Goal: Feedback & Contribution: Submit feedback/report problem

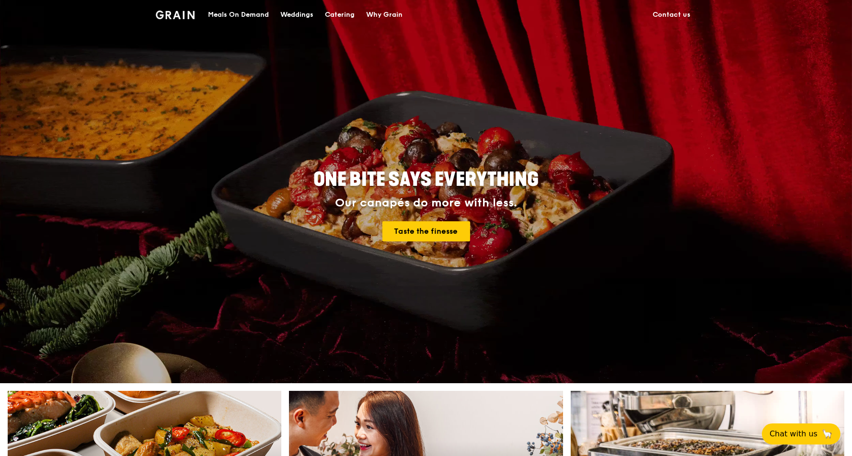
click at [240, 10] on div "Meals On Demand" at bounding box center [238, 14] width 61 height 29
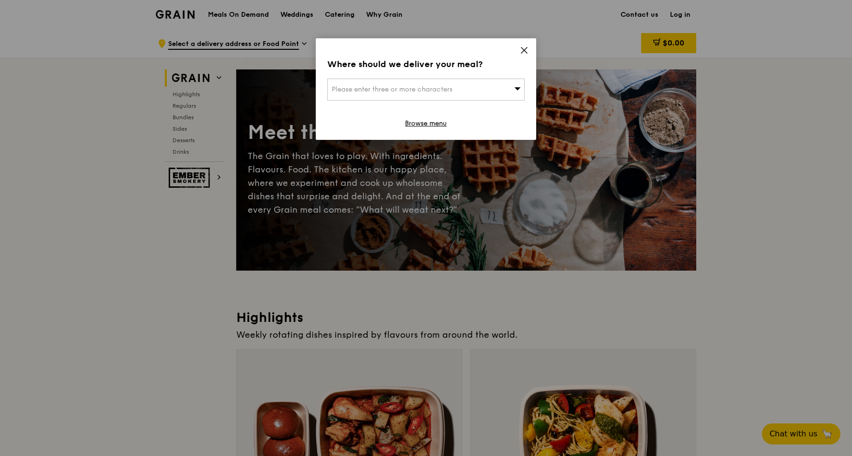
click at [507, 81] on div "Please enter three or more characters" at bounding box center [425, 90] width 197 height 22
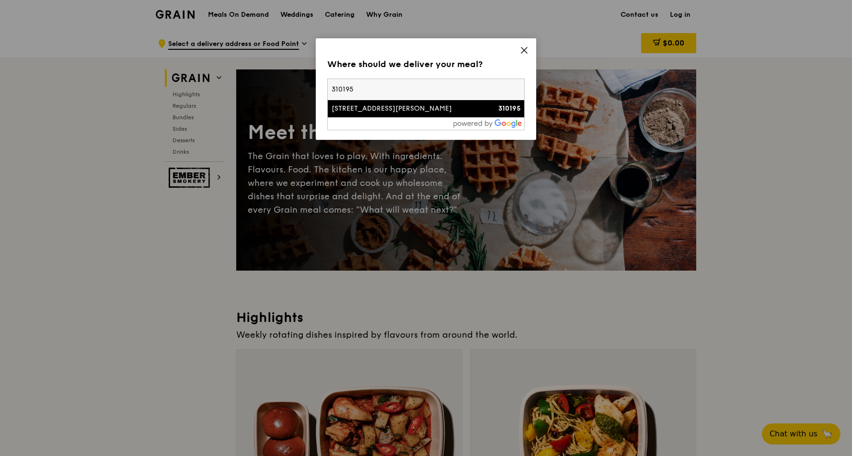
type input "310195"
click at [339, 113] on div "195 Kim Keat Avenue" at bounding box center [402, 109] width 142 height 10
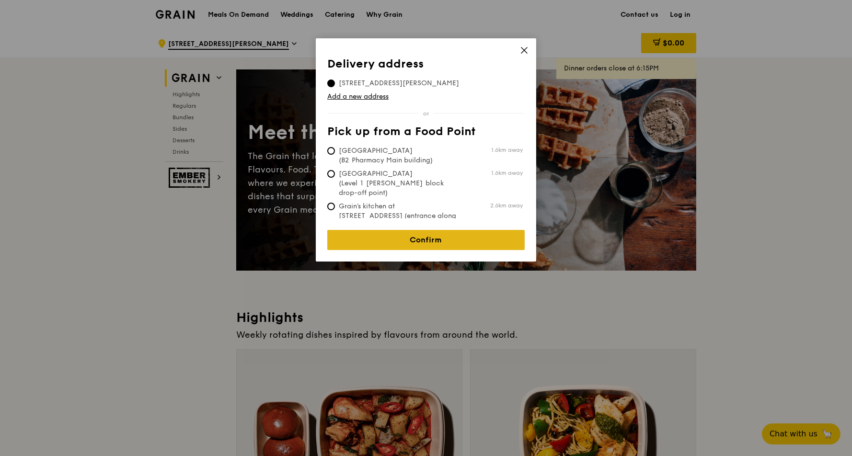
click at [401, 230] on link "Confirm" at bounding box center [425, 240] width 197 height 20
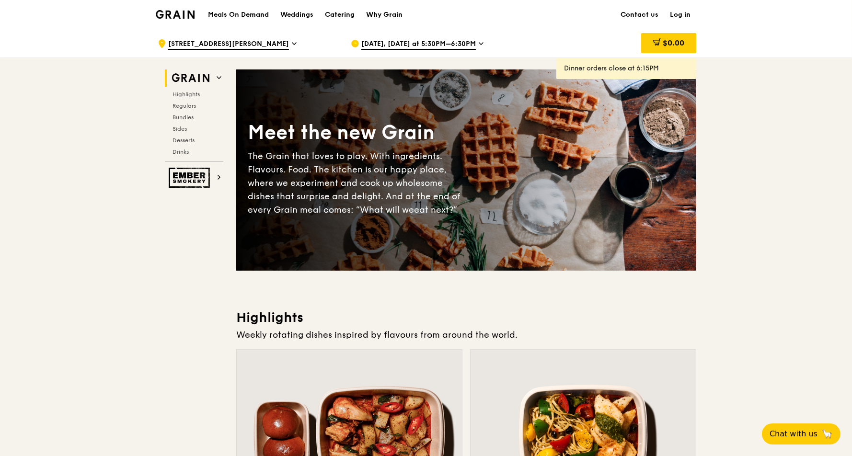
click at [435, 44] on span "Sep 15, Today at 5:30PM–6:30PM" at bounding box center [418, 44] width 114 height 11
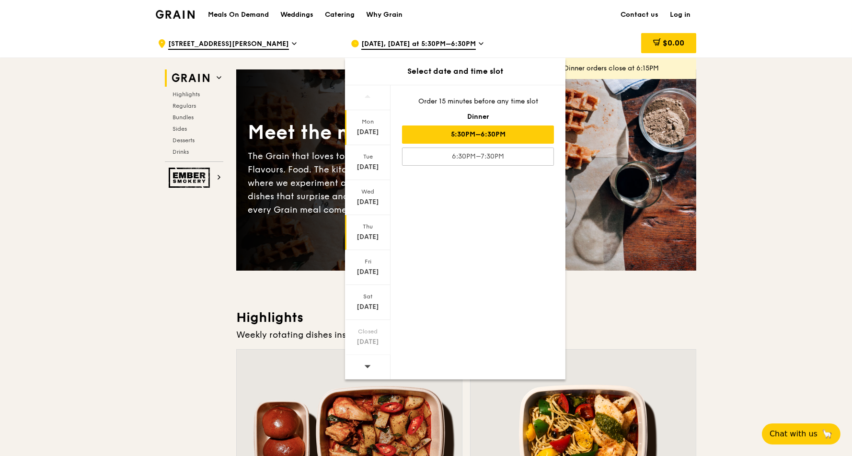
click at [368, 229] on div "Thu" at bounding box center [367, 227] width 43 height 8
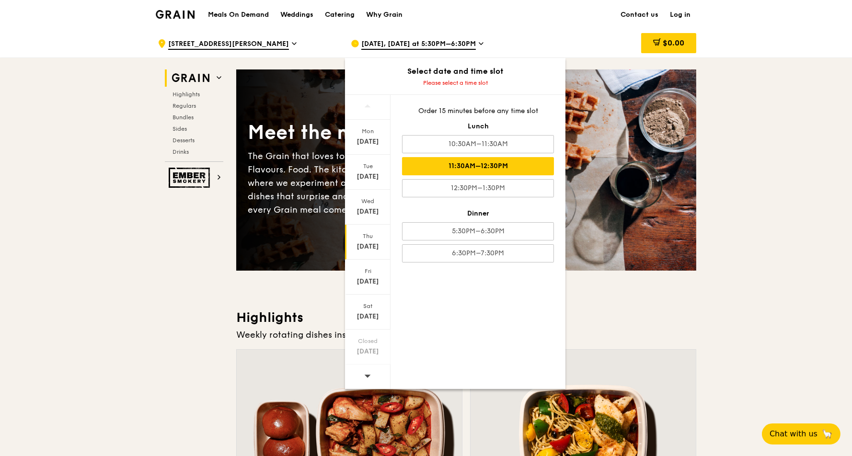
click at [496, 167] on div "11:30AM–12:30PM" at bounding box center [478, 166] width 152 height 18
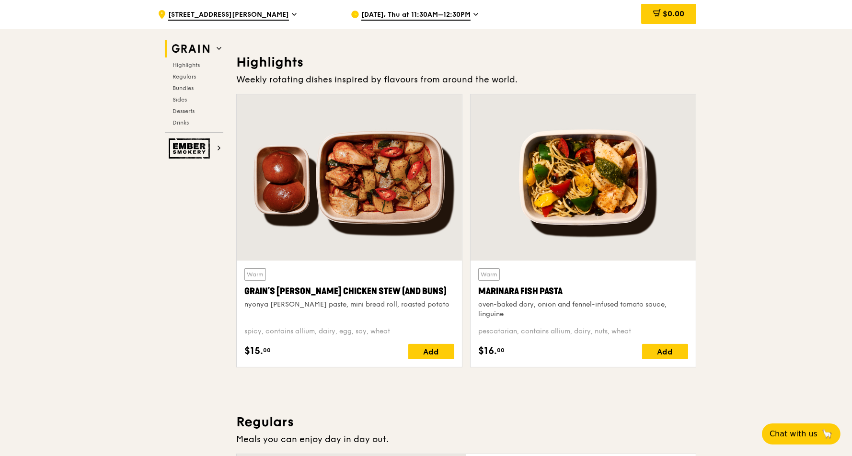
scroll to position [255, 0]
click at [187, 85] on span "Bundles" at bounding box center [183, 88] width 23 height 7
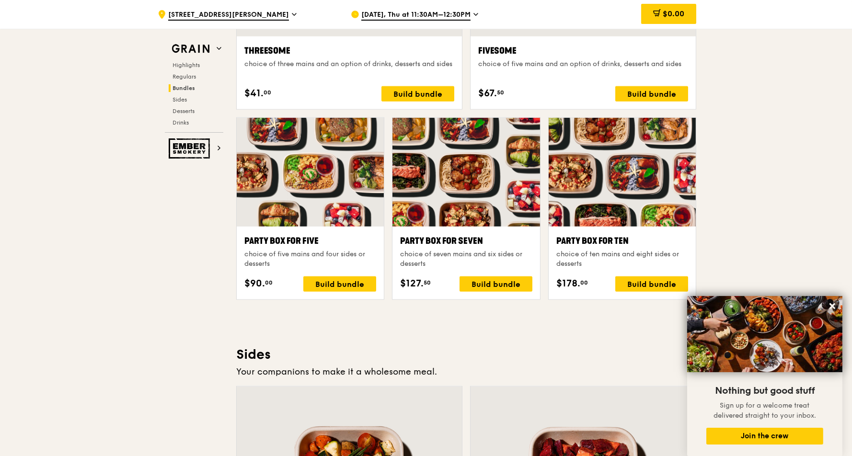
scroll to position [1762, 0]
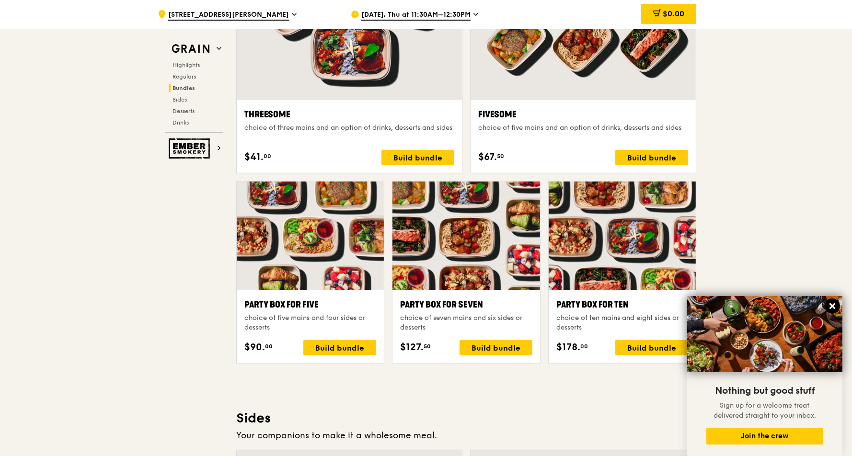
click at [830, 305] on icon at bounding box center [832, 306] width 6 height 6
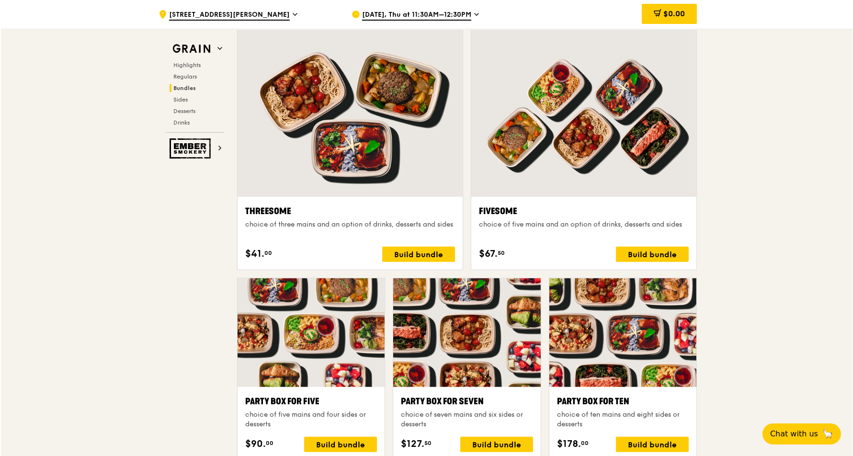
scroll to position [1635, 0]
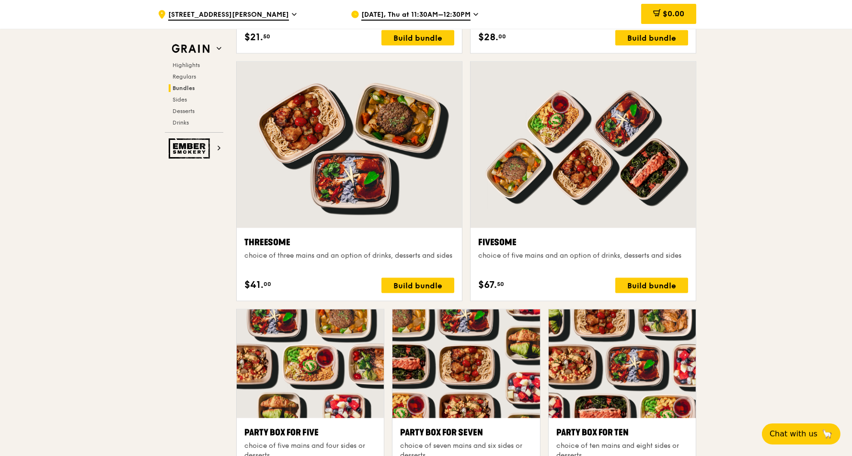
click at [376, 195] on div at bounding box center [349, 145] width 225 height 166
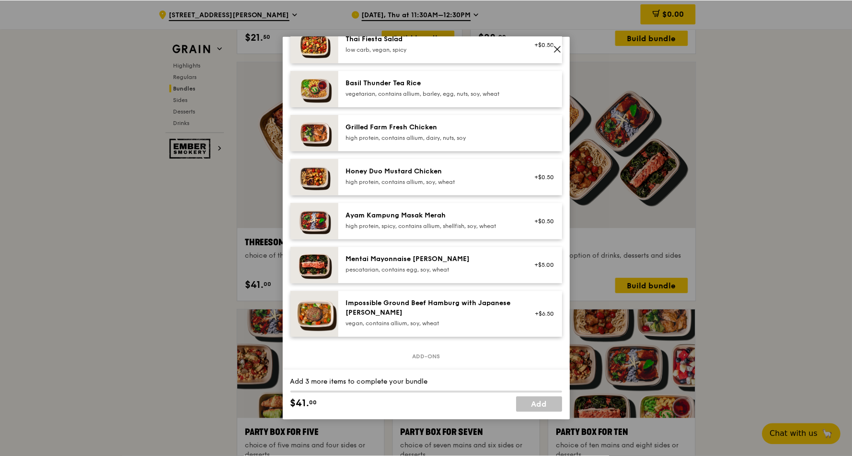
scroll to position [127, 0]
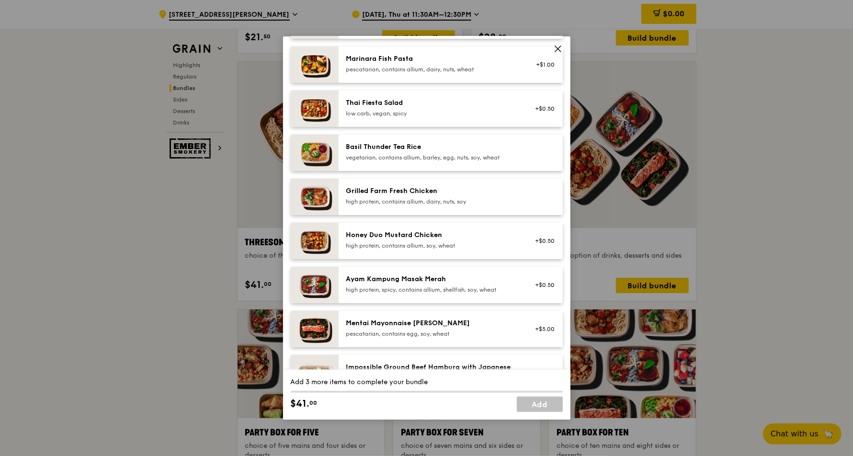
click at [556, 50] on icon at bounding box center [558, 49] width 6 height 6
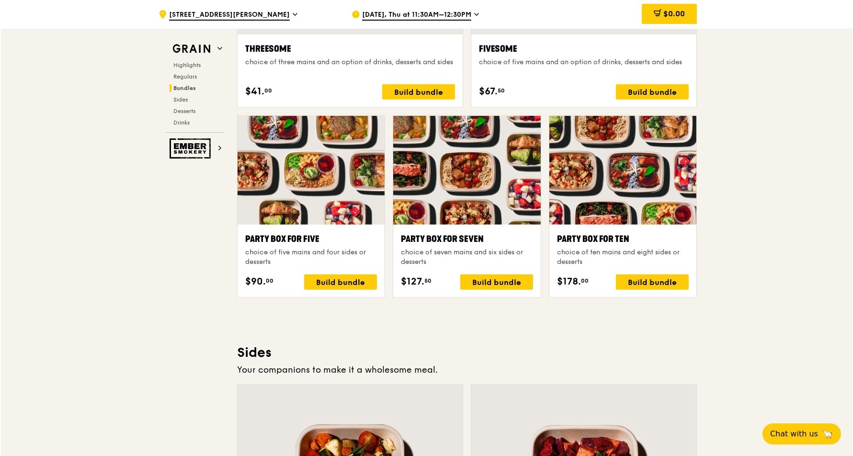
scroll to position [1826, 0]
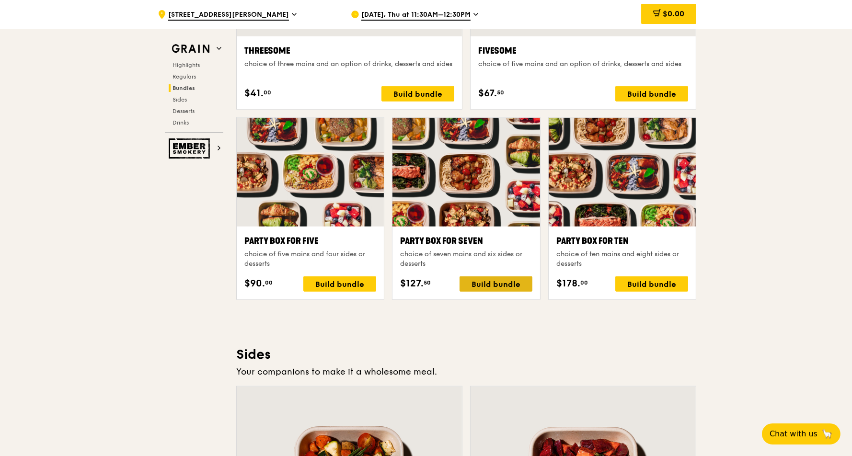
click at [508, 284] on div "Build bundle" at bounding box center [495, 283] width 73 height 15
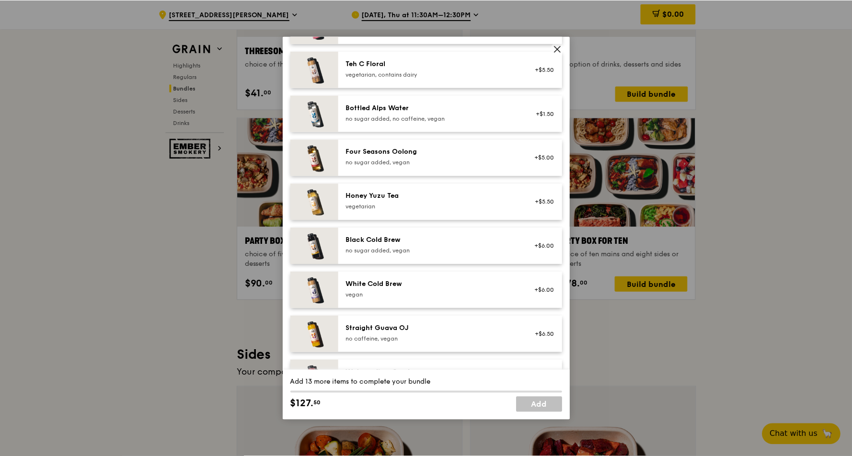
scroll to position [1089, 0]
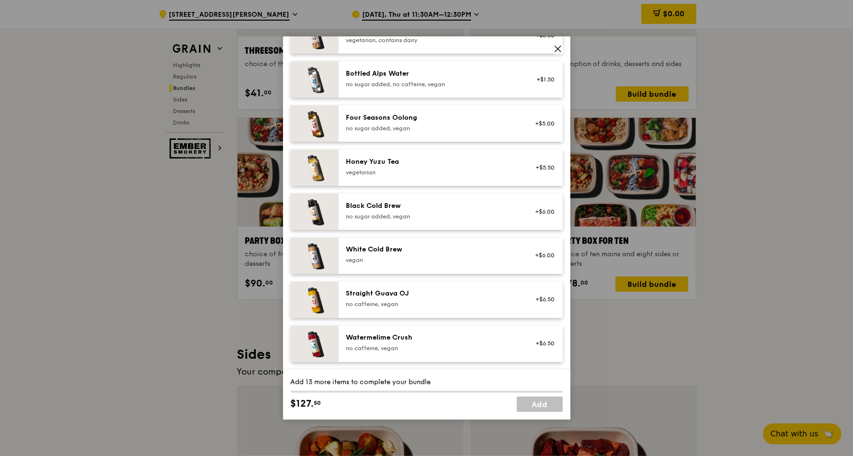
click at [561, 47] on icon at bounding box center [558, 49] width 9 height 9
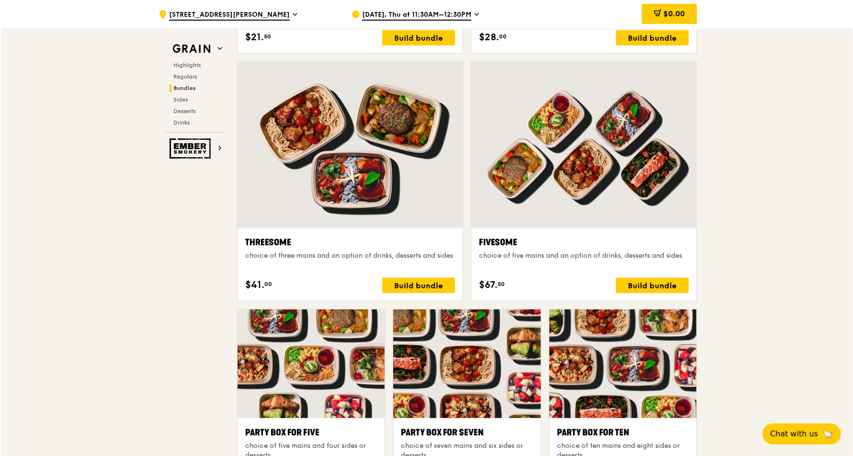
scroll to position [1826, 0]
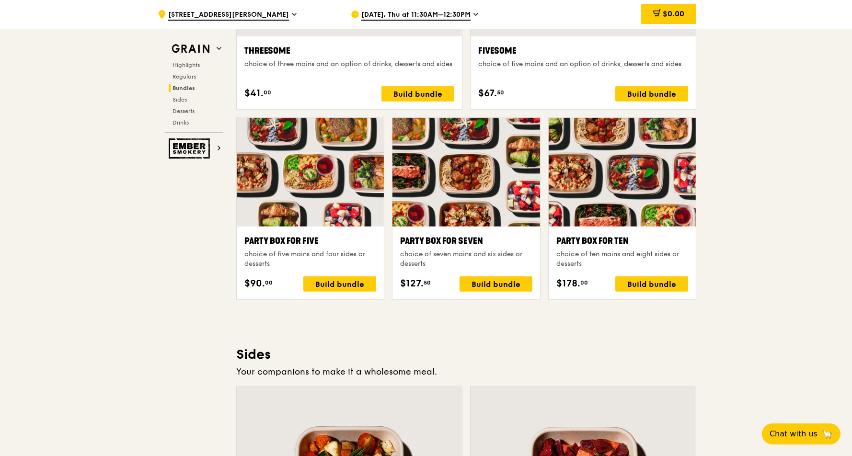
click at [625, 216] on div at bounding box center [621, 172] width 147 height 109
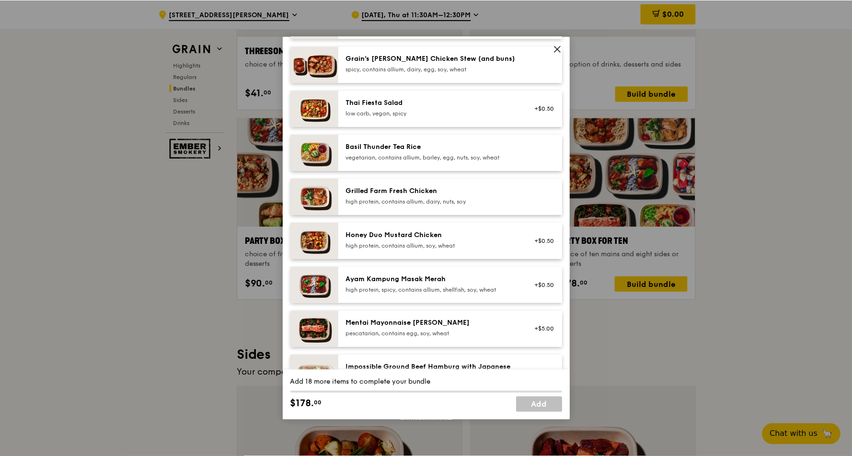
scroll to position [192, 0]
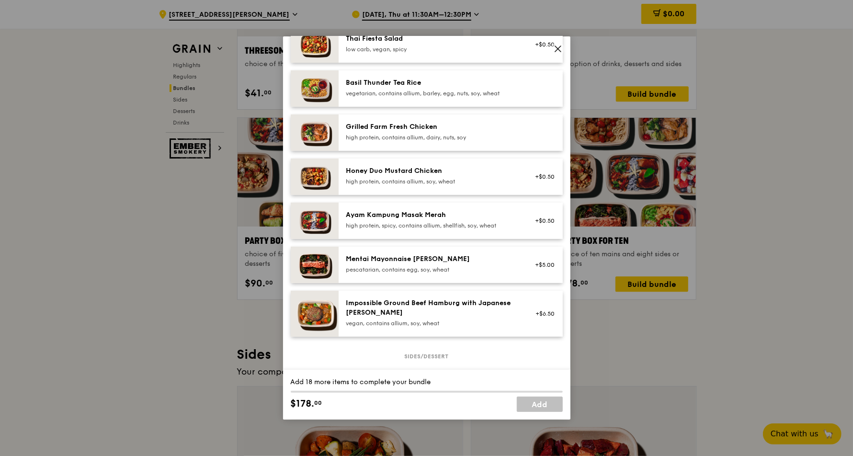
click at [309, 174] on img at bounding box center [315, 177] width 48 height 36
click at [562, 47] on icon at bounding box center [558, 49] width 9 height 9
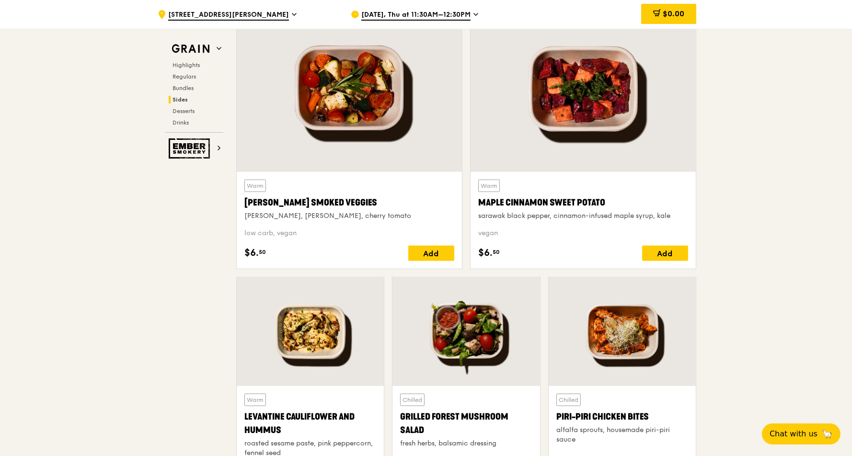
scroll to position [2273, 0]
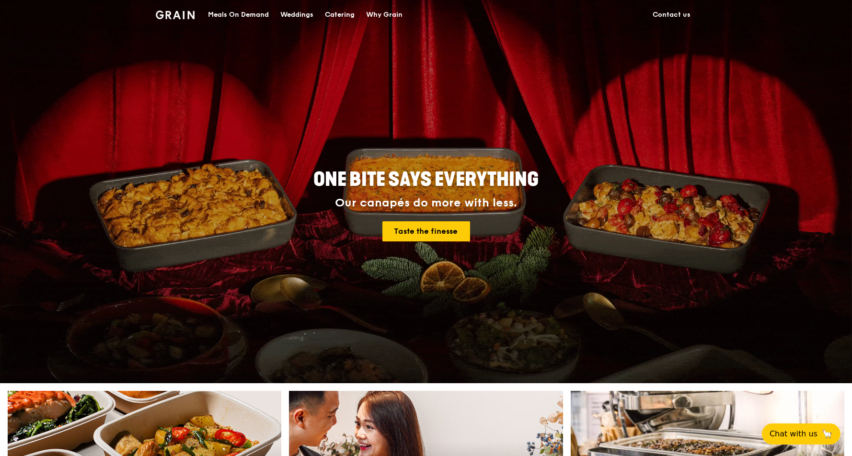
click at [686, 10] on link "Contact us" at bounding box center [671, 14] width 49 height 29
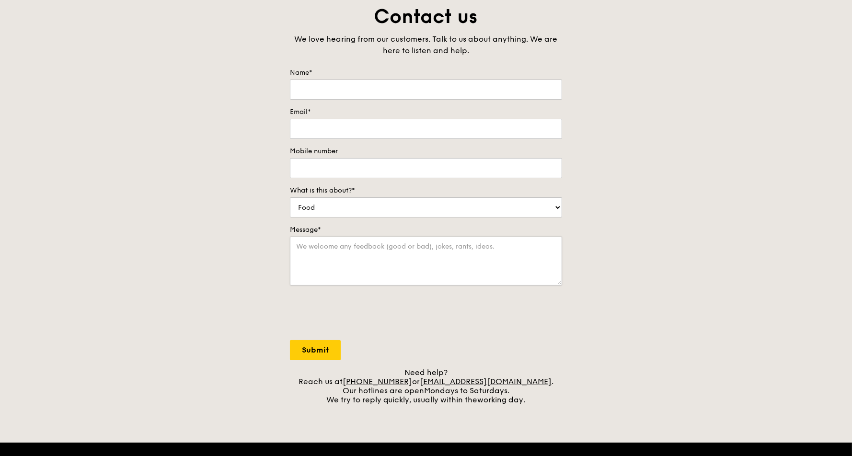
scroll to position [64, 0]
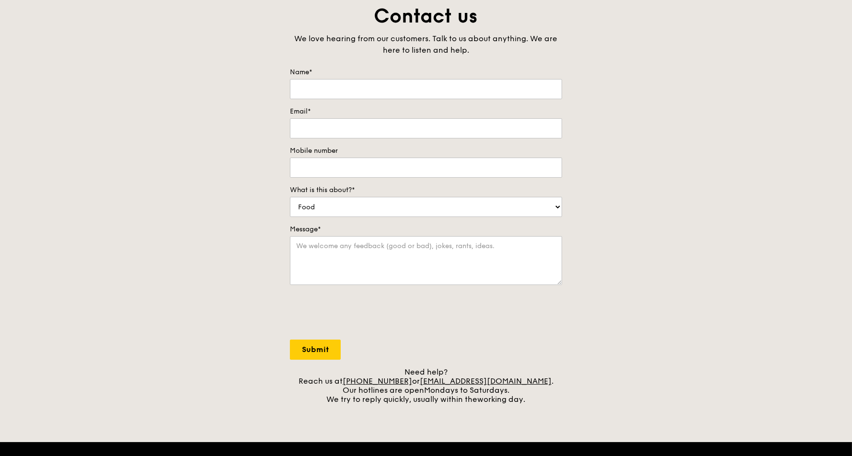
click at [391, 220] on form "Name* Email* Mobile number What is this about?* Food Service Billing/Payment Ca…" at bounding box center [426, 214] width 272 height 292
click at [394, 199] on select "Food Service Billing/Payment Catering Others" at bounding box center [426, 207] width 272 height 20
click at [290, 197] on select "Food Service Billing/Payment Catering Others" at bounding box center [426, 207] width 272 height 20
click at [368, 211] on select "Food Service Billing/Payment Catering Others" at bounding box center [426, 207] width 272 height 20
click at [290, 197] on select "Food Service Billing/Payment Catering Others" at bounding box center [426, 207] width 272 height 20
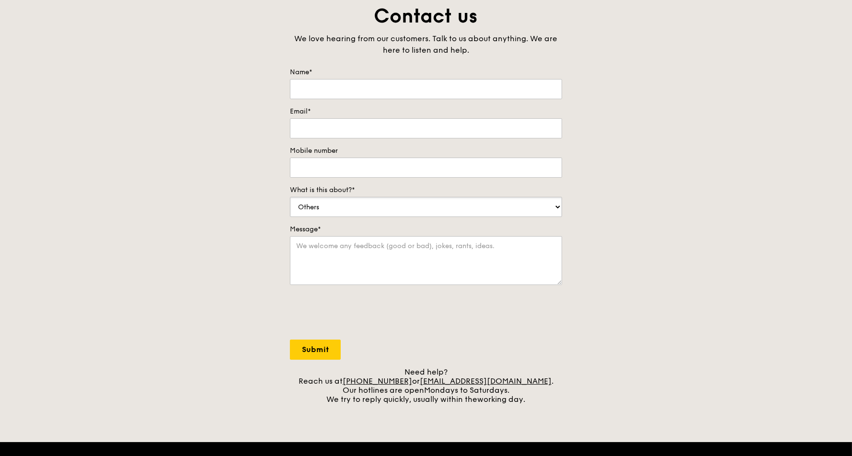
click at [345, 200] on select "Food Service Billing/Payment Catering Others" at bounding box center [426, 207] width 272 height 20
select select "Food"
click at [290, 197] on select "Food Service Billing/Payment Catering Others" at bounding box center [426, 207] width 272 height 20
click at [584, 221] on div "Contact us We love hearing from our customers. Talk to us about anything. We ar…" at bounding box center [426, 203] width 852 height 400
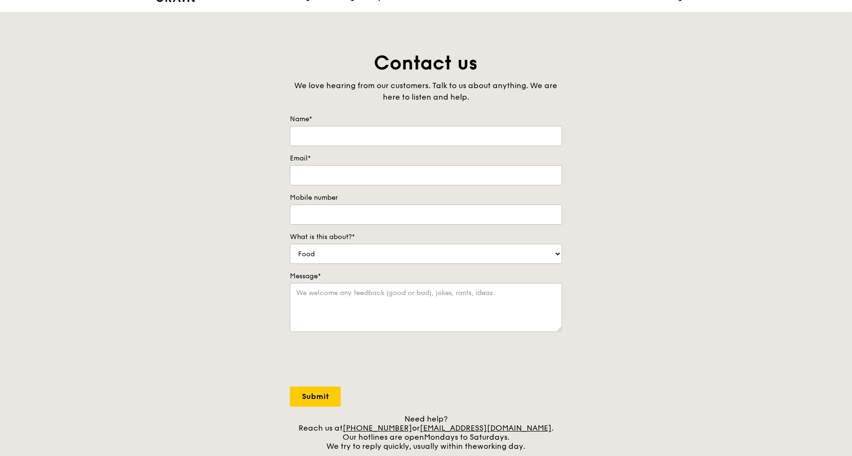
scroll to position [0, 0]
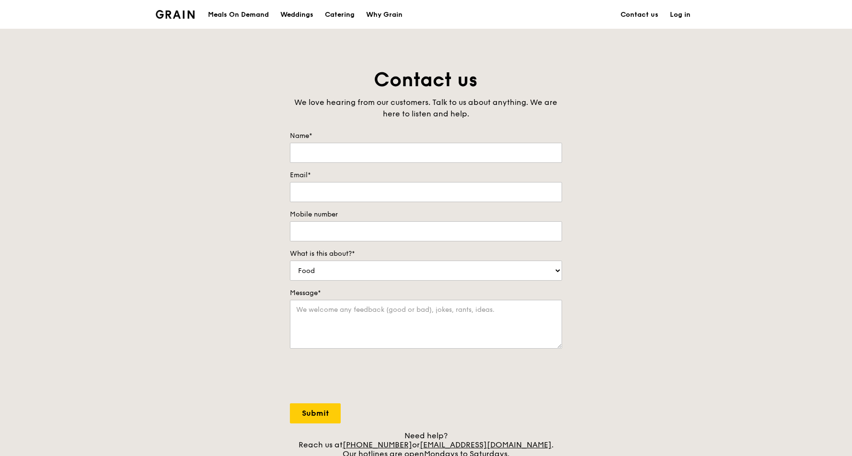
click at [764, 160] on div "Contact us We love hearing from our customers. Talk to us about anything. We ar…" at bounding box center [426, 267] width 852 height 400
